Goal: Task Accomplishment & Management: Manage account settings

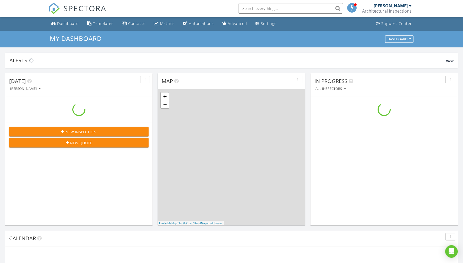
scroll to position [477, 463]
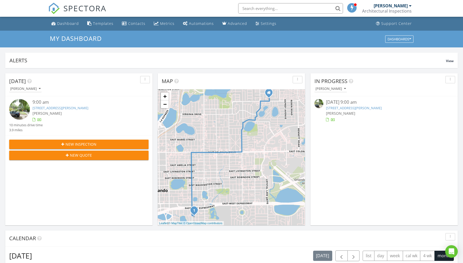
click at [342, 108] on link "[STREET_ADDRESS][PERSON_NAME]" at bounding box center [354, 108] width 56 height 5
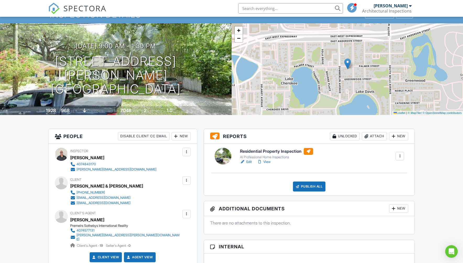
scroll to position [69, 0]
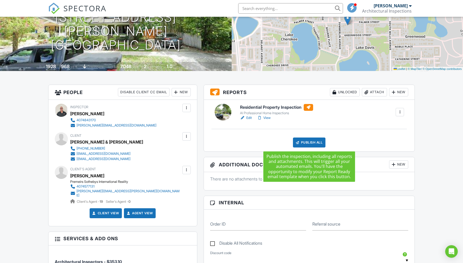
click at [309, 142] on div "Publish All" at bounding box center [309, 142] width 33 height 10
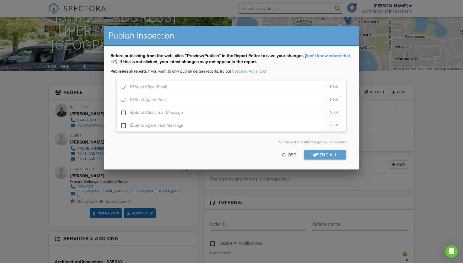
click at [124, 112] on label "Send Client Text Message" at bounding box center [152, 113] width 62 height 7
click at [124, 112] on input "Send Client Text Message" at bounding box center [122, 109] width 3 height 3
checkbox input "true"
drag, startPoint x: 123, startPoint y: 126, endPoint x: 131, endPoint y: 128, distance: 8.3
click at [123, 126] on label "Send Agent Text Message" at bounding box center [152, 126] width 62 height 7
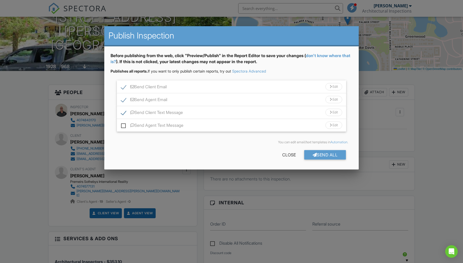
click at [123, 124] on input "Send Agent Text Message" at bounding box center [122, 122] width 3 height 3
checkbox input "true"
click at [327, 159] on div "Send All" at bounding box center [325, 154] width 42 height 9
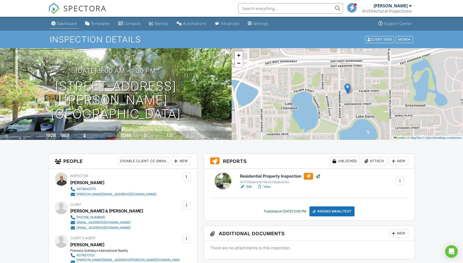
click at [72, 27] on link "Dashboard" at bounding box center [64, 24] width 30 height 10
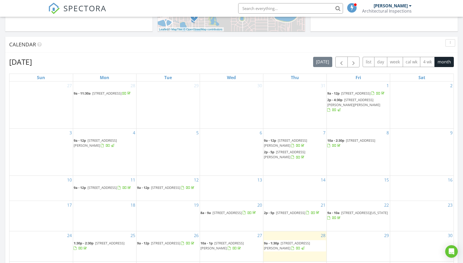
scroll to position [194, 0]
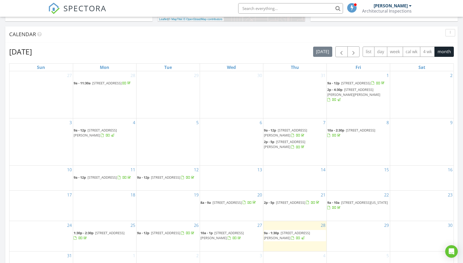
scroll to position [226, 0]
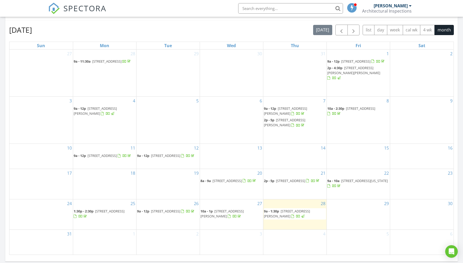
click at [346, 178] on span "1199 Washington Ave, Winter Park 32789" at bounding box center [364, 180] width 47 height 5
